Goal: Find specific page/section: Find specific page/section

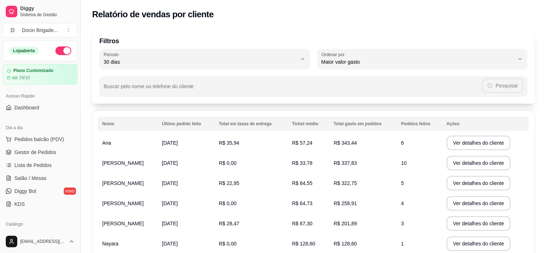
select select "30"
select select "HIGHEST_TOTAL_SPENT_WITH_ORDERS"
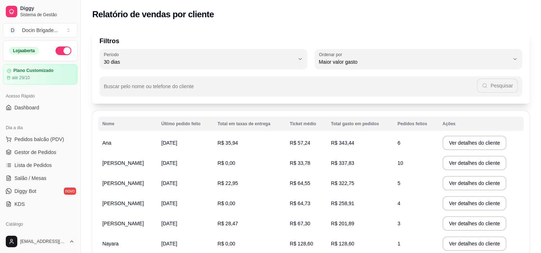
scroll to position [160, 0]
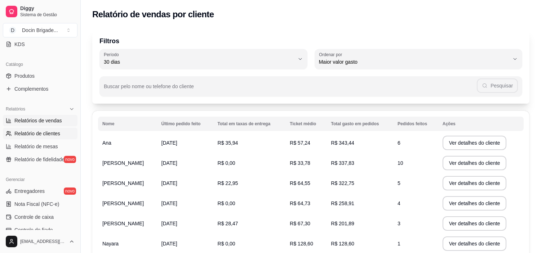
click at [37, 122] on span "Relatórios de vendas" at bounding box center [38, 120] width 48 height 7
select select "ALL"
select select "0"
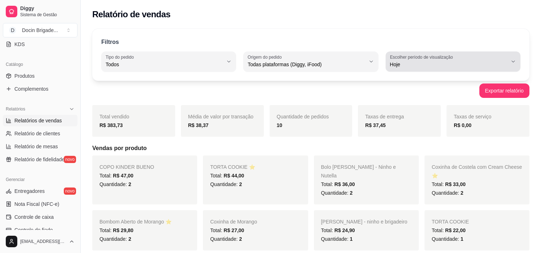
click at [418, 63] on span "Hoje" at bounding box center [448, 64] width 117 height 7
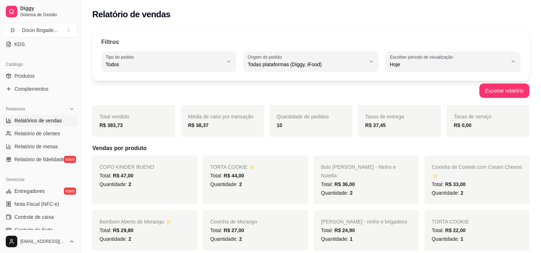
click at [400, 86] on li "Hoje" at bounding box center [453, 81] width 124 height 11
drag, startPoint x: 400, startPoint y: 76, endPoint x: 400, endPoint y: 65, distance: 11.5
click at [400, 73] on div "Filtros ALL Tipo do pedido Todos Entrega Retirada Mesa Consumo local Tipo do pe…" at bounding box center [310, 55] width 437 height 52
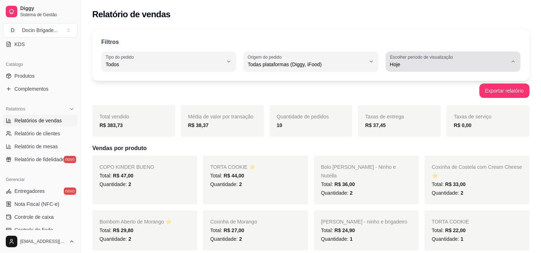
click at [400, 65] on span "Hoje" at bounding box center [448, 64] width 117 height 7
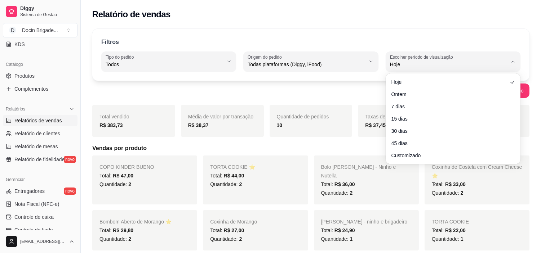
click at [418, 161] on div "Hoje Ontem 7 dias 15 dias 30 dias 45 dias Customizado" at bounding box center [453, 119] width 132 height 88
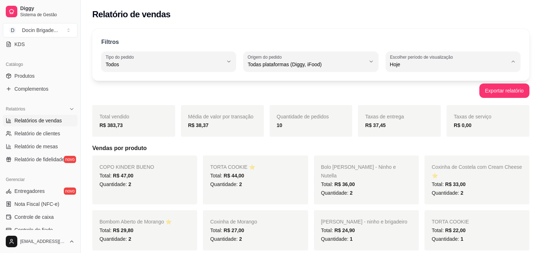
click at [416, 156] on span "Customizado" at bounding box center [449, 152] width 111 height 7
type input "-1"
select select "-1"
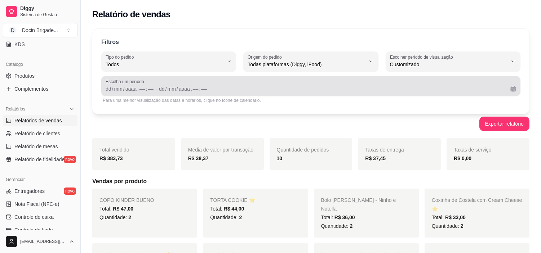
scroll to position [6, 0]
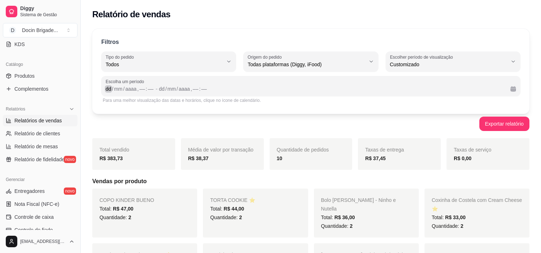
click at [108, 89] on div "dd" at bounding box center [108, 88] width 7 height 7
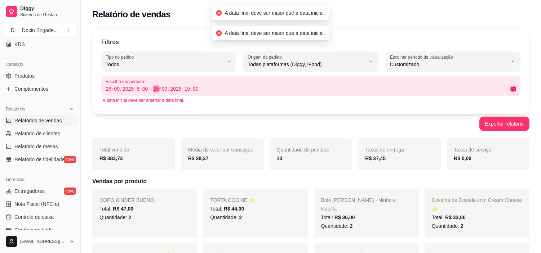
click at [157, 89] on div "25" at bounding box center [156, 88] width 7 height 7
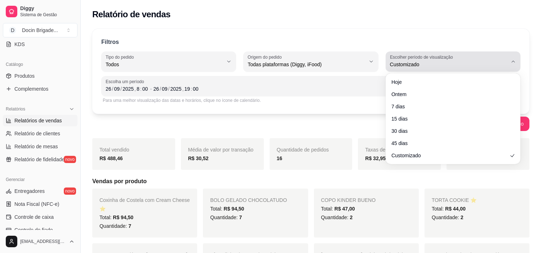
click at [404, 58] on label "Escolher período de visualização" at bounding box center [422, 57] width 65 height 6
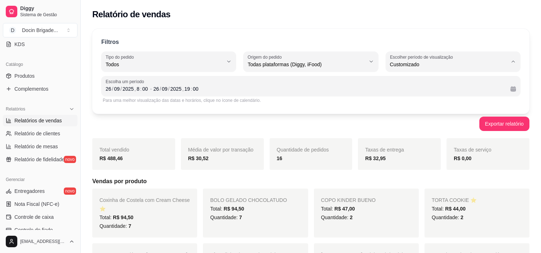
click at [395, 80] on span "Hoje" at bounding box center [449, 81] width 111 height 7
type input "0"
select select "0"
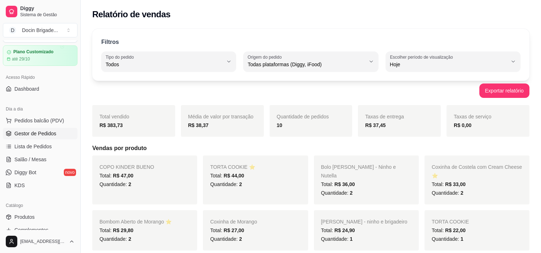
scroll to position [0, 0]
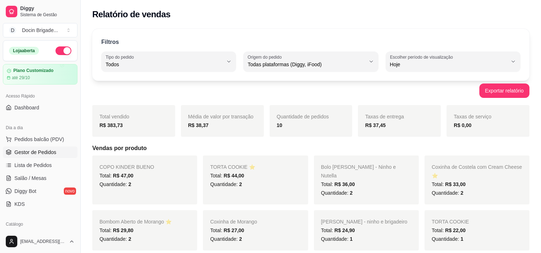
click at [37, 154] on span "Gestor de Pedidos" at bounding box center [35, 152] width 42 height 7
